Goal: Browse casually

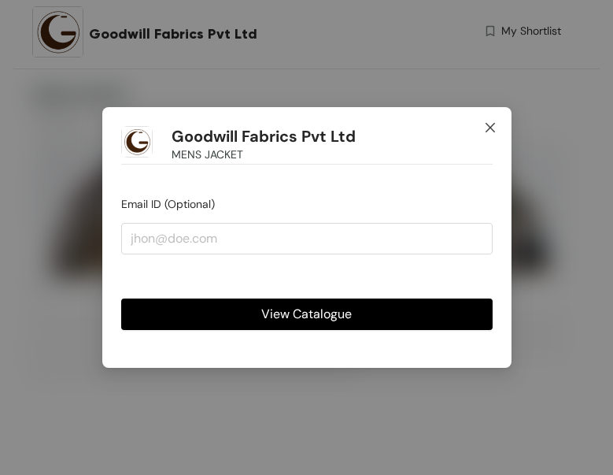
click at [490, 126] on icon "close" at bounding box center [490, 127] width 13 height 13
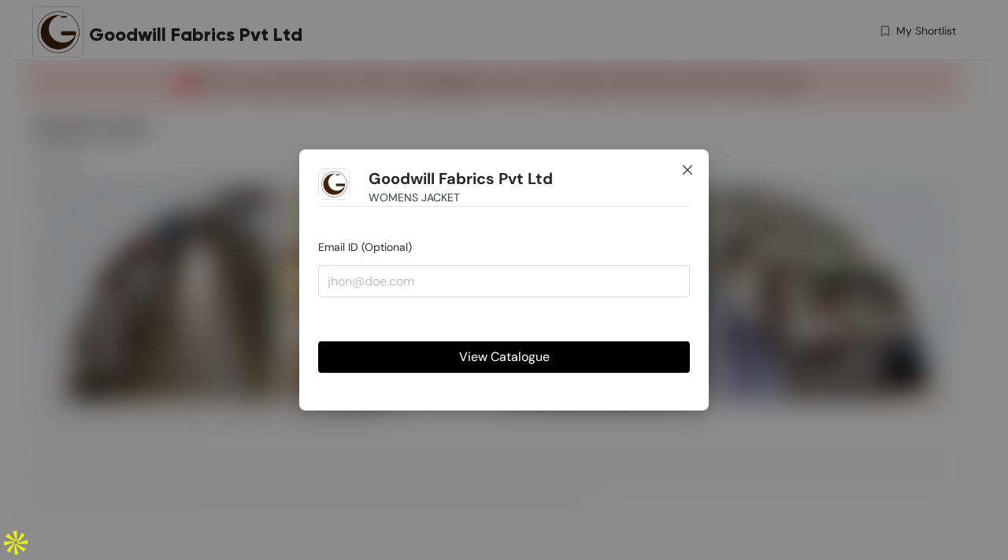
click at [690, 168] on icon "close" at bounding box center [686, 169] width 9 height 9
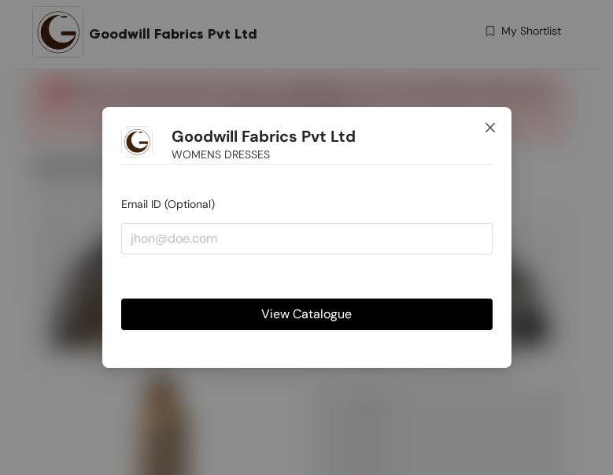
click at [498, 124] on span "Close" at bounding box center [490, 128] width 43 height 43
